Goal: Task Accomplishment & Management: Manage account settings

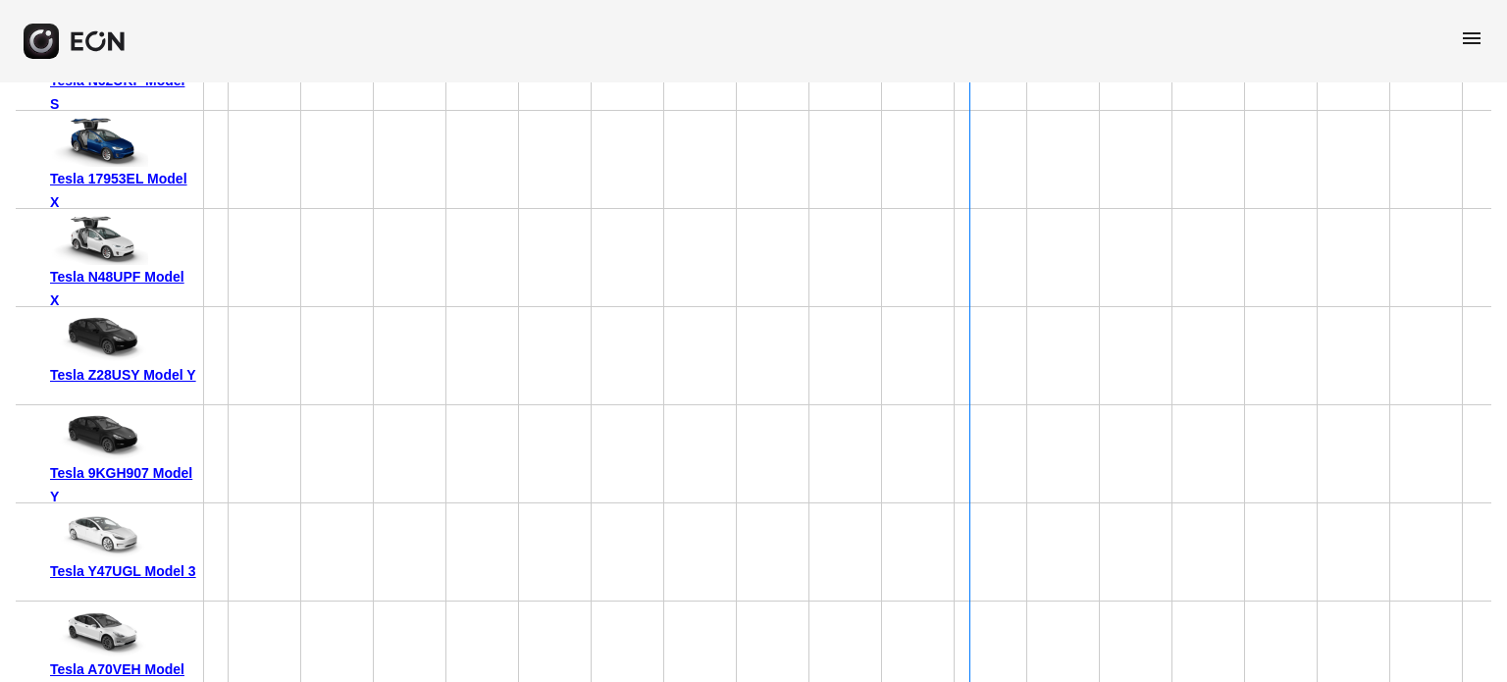
scroll to position [13238, 0]
